Goal: Information Seeking & Learning: Learn about a topic

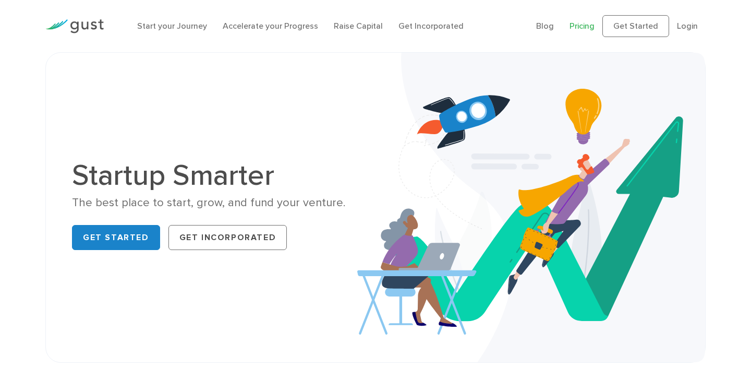
click at [583, 23] on link "Pricing" at bounding box center [582, 26] width 25 height 10
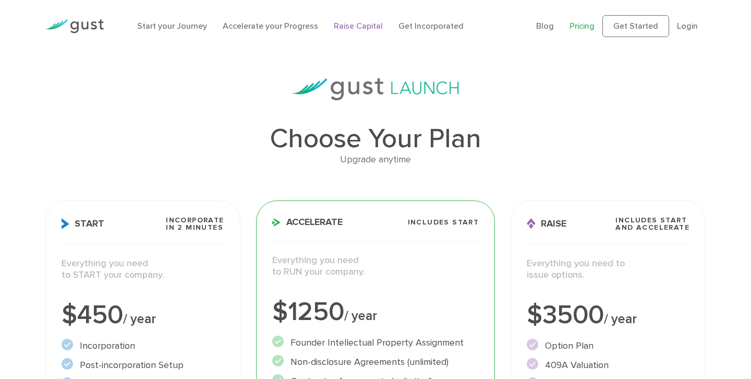
click at [361, 26] on link "Raise Capital" at bounding box center [358, 26] width 49 height 10
